Goal: Transaction & Acquisition: Purchase product/service

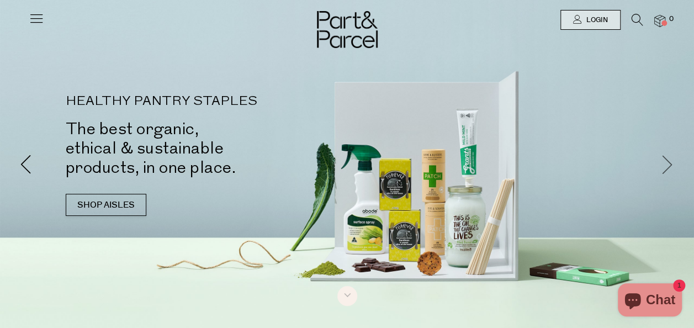
click at [669, 168] on span at bounding box center [668, 164] width 19 height 19
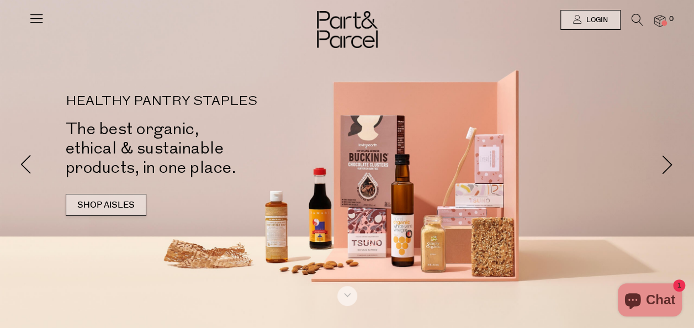
click at [112, 201] on link "SHOP AISLES" at bounding box center [106, 205] width 81 height 22
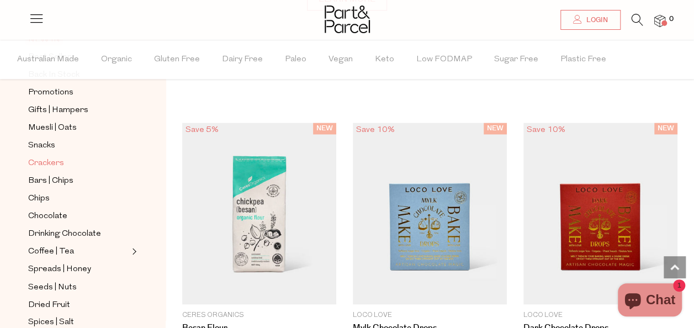
scroll to position [54, 0]
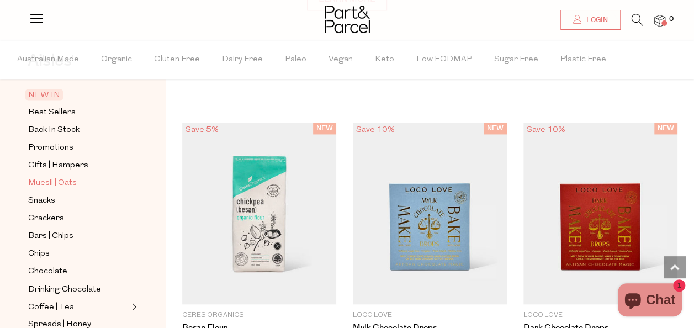
click at [45, 177] on span "Muesli | Oats" at bounding box center [52, 183] width 49 height 13
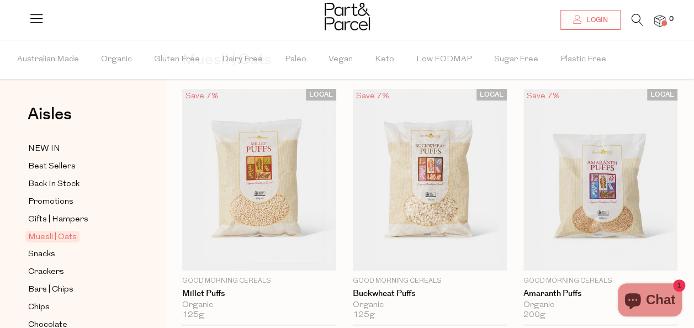
scroll to position [55, 0]
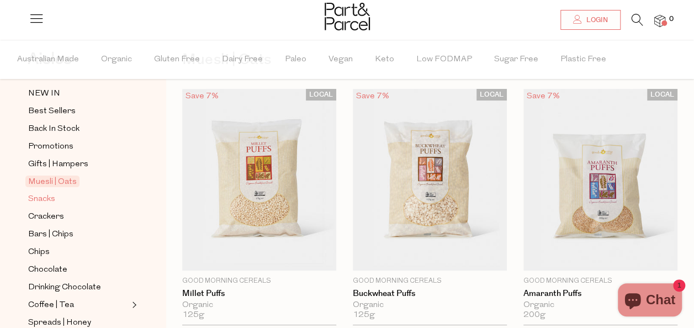
click at [45, 194] on span "Snacks" at bounding box center [41, 199] width 27 height 13
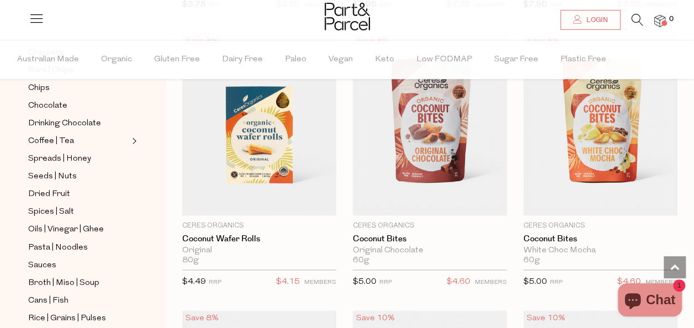
scroll to position [2873, 0]
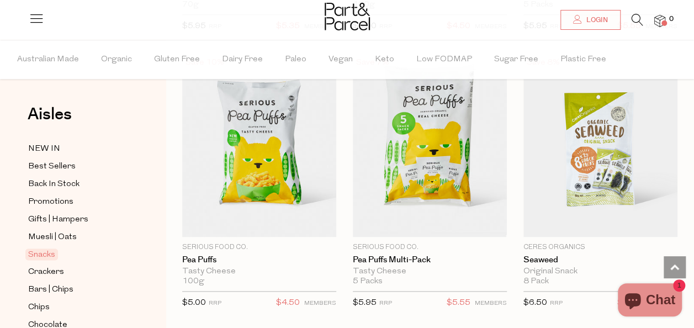
drag, startPoint x: 633, startPoint y: 23, endPoint x: 560, endPoint y: 49, distance: 77.6
click at [633, 23] on icon at bounding box center [638, 20] width 12 height 12
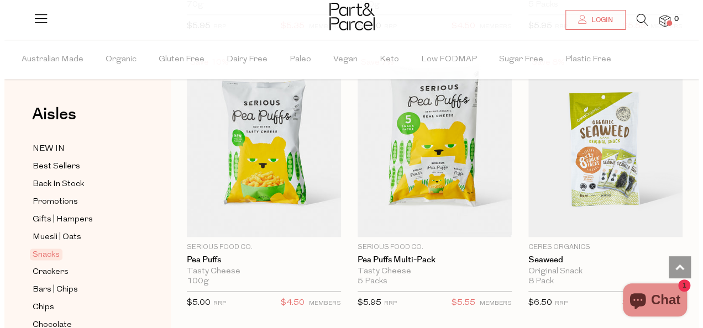
scroll to position [4863, 0]
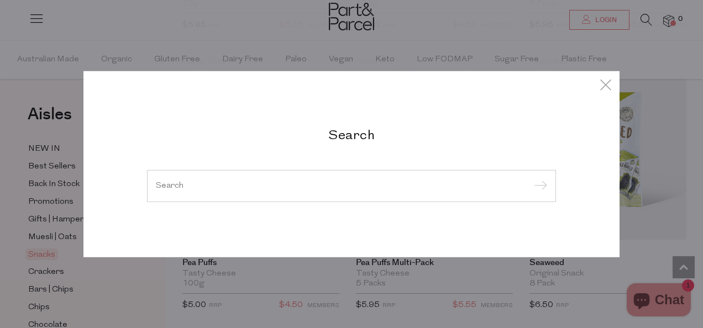
click at [358, 134] on h2 "Search" at bounding box center [351, 135] width 409 height 16
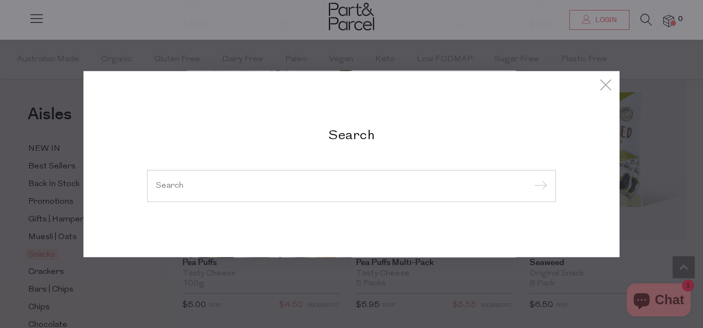
click at [265, 176] on div at bounding box center [351, 186] width 409 height 32
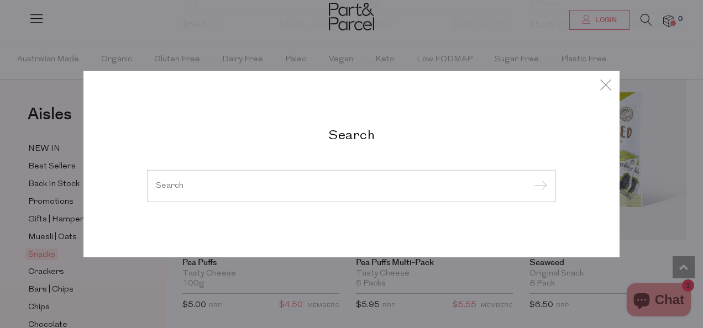
click at [261, 171] on div at bounding box center [351, 186] width 409 height 32
click at [241, 185] on input "search" at bounding box center [351, 186] width 391 height 8
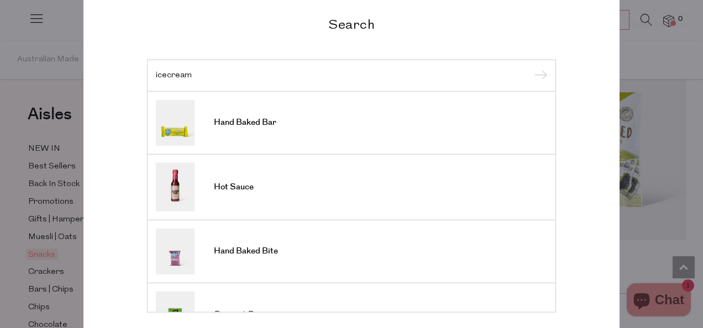
type input "icecream"
click at [530, 68] on input "submit" at bounding box center [538, 76] width 17 height 17
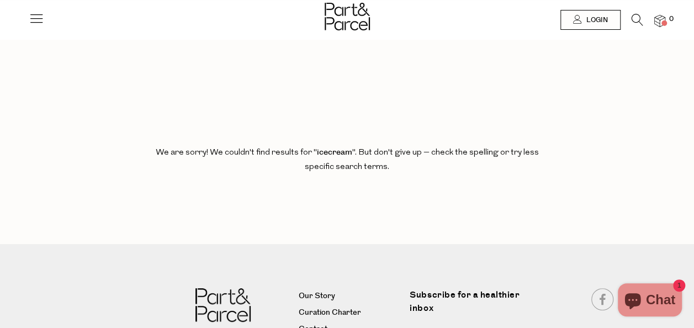
click at [634, 23] on icon at bounding box center [638, 20] width 12 height 12
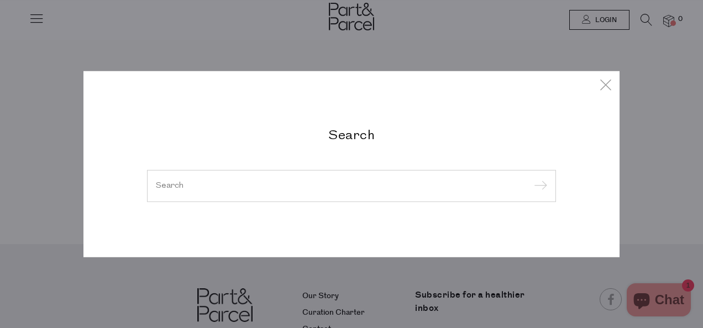
click at [187, 198] on div at bounding box center [351, 186] width 409 height 32
click at [191, 188] on input "search" at bounding box center [351, 186] width 391 height 8
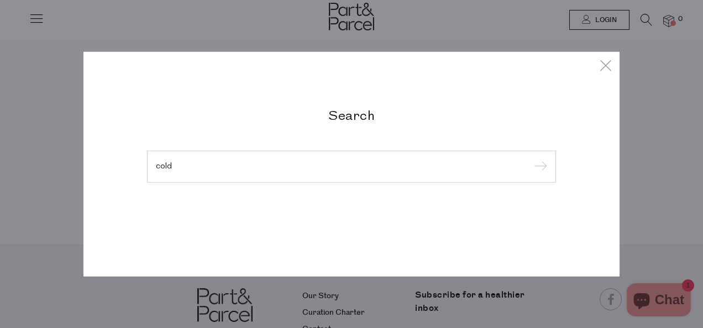
type input "cold"
click at [530, 159] on input "submit" at bounding box center [538, 167] width 17 height 17
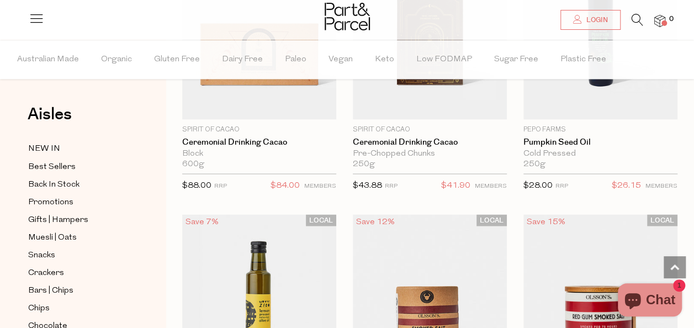
scroll to position [2983, 0]
